Goal: Task Accomplishment & Management: Manage account settings

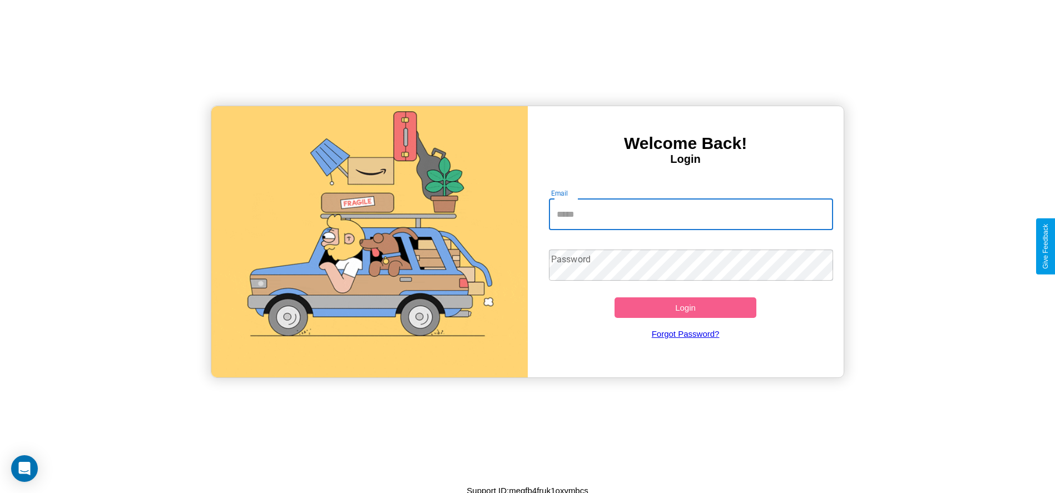
click at [691, 214] on input "Email" at bounding box center [691, 214] width 284 height 31
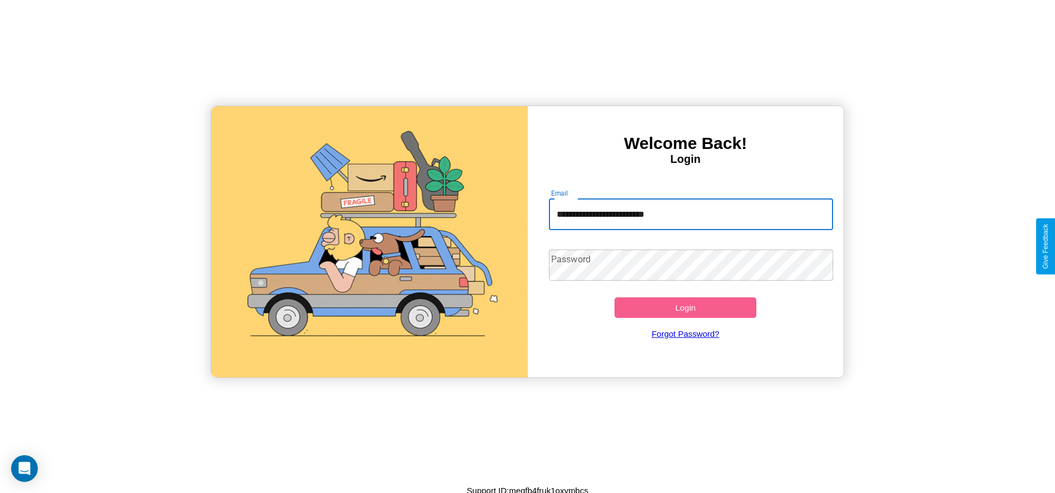
type input "**********"
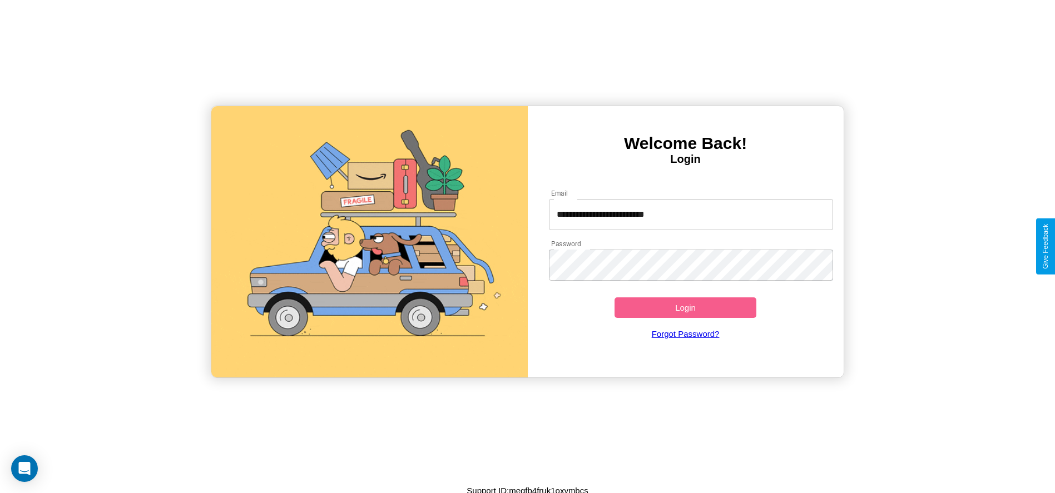
click at [685, 308] on button "Login" at bounding box center [685, 308] width 142 height 21
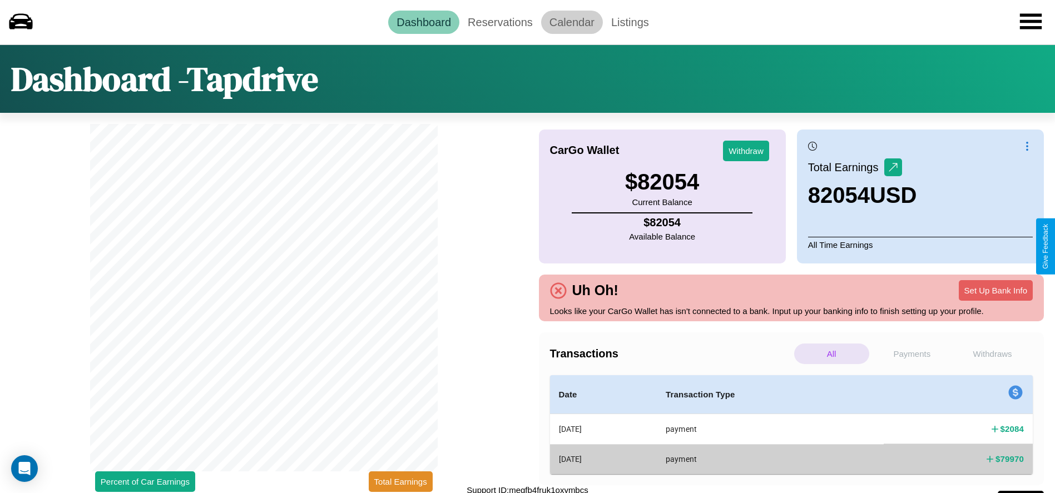
click at [572, 22] on link "Calendar" at bounding box center [572, 22] width 62 height 23
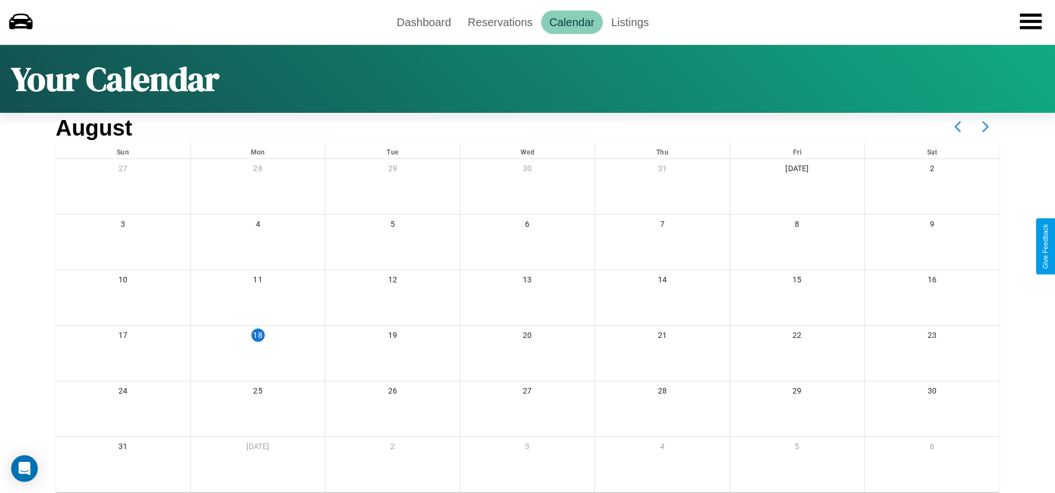
click at [985, 127] on icon at bounding box center [985, 127] width 28 height 28
click at [500, 22] on link "Reservations" at bounding box center [500, 22] width 82 height 23
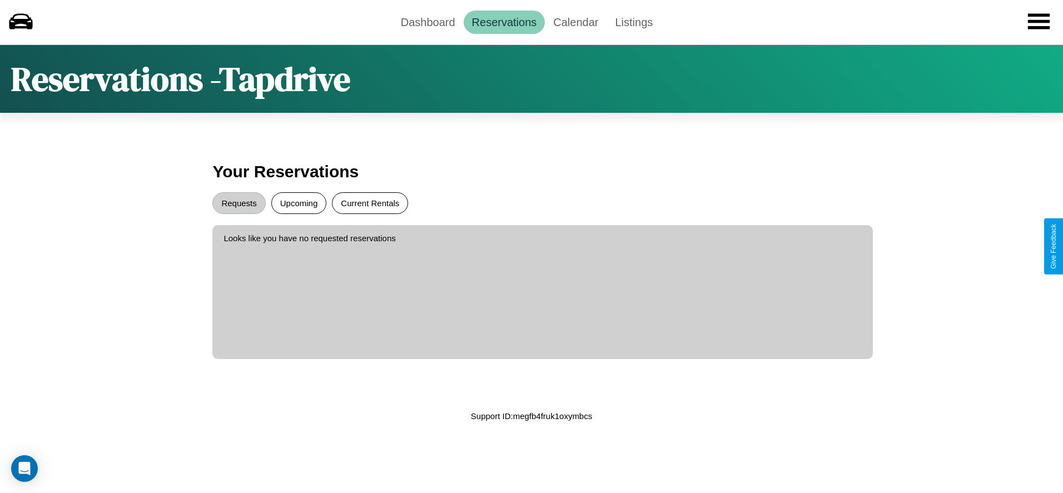
click at [370, 203] on button "Current Rentals" at bounding box center [370, 203] width 76 height 22
click at [239, 203] on button "Requests" at bounding box center [238, 203] width 53 height 22
click at [299, 203] on button "Upcoming" at bounding box center [299, 203] width 56 height 22
